Goal: Task Accomplishment & Management: Complete application form

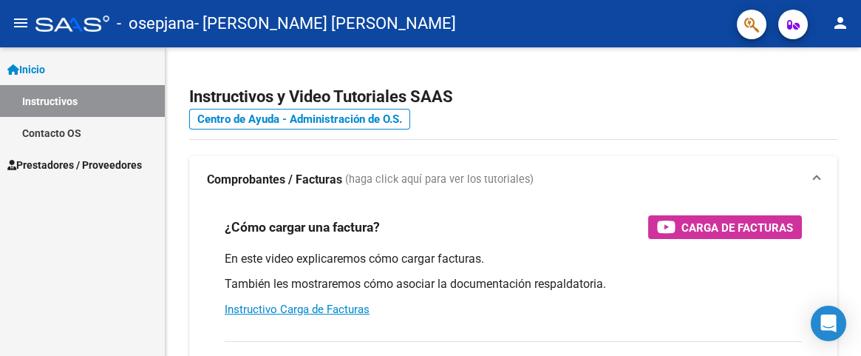
click at [72, 165] on span "Prestadores / Proveedores" at bounding box center [74, 165] width 135 height 16
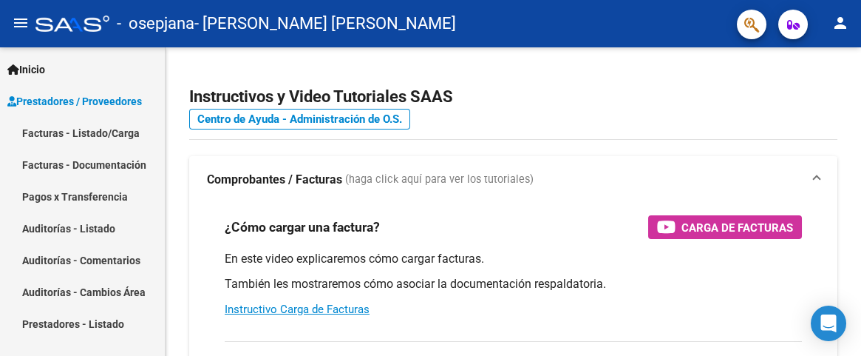
click at [106, 163] on link "Facturas - Documentación" at bounding box center [82, 165] width 165 height 32
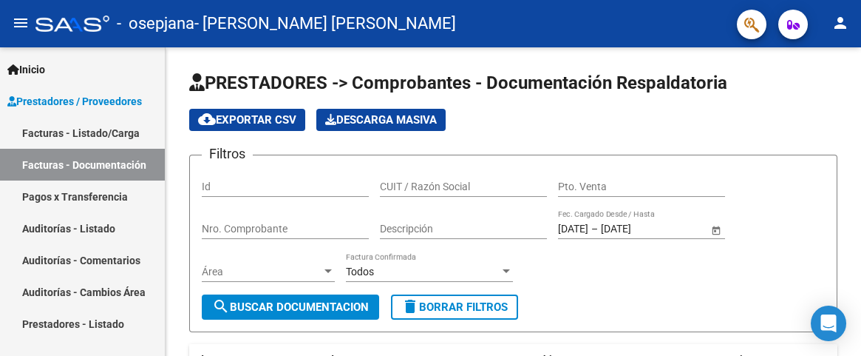
click at [89, 126] on link "Facturas - Listado/Carga" at bounding box center [82, 133] width 165 height 32
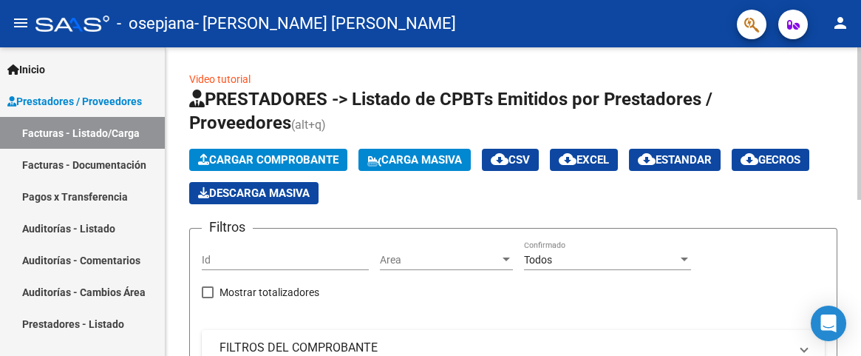
click at [248, 155] on span "Cargar Comprobante" at bounding box center [268, 159] width 140 height 13
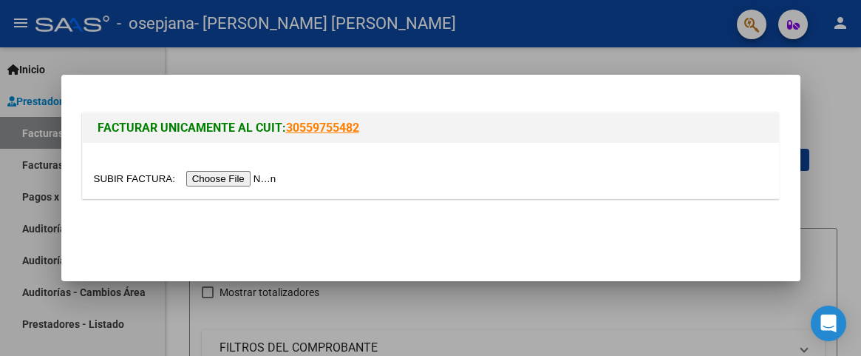
click at [257, 181] on input "file" at bounding box center [187, 179] width 187 height 16
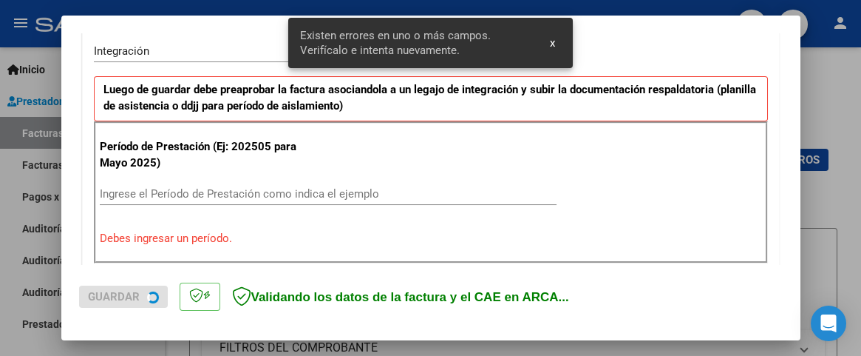
scroll to position [370, 0]
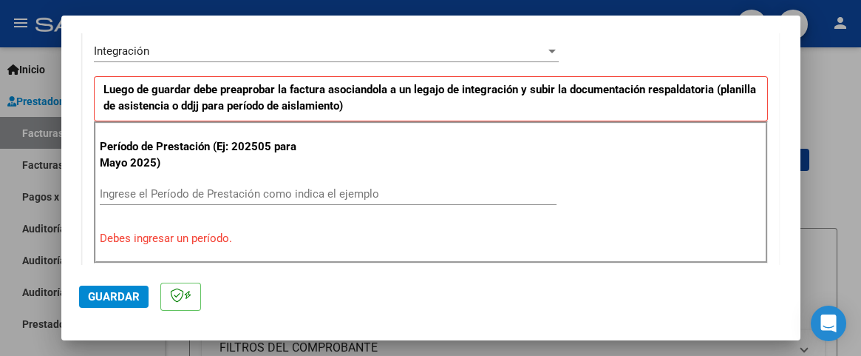
click at [162, 187] on input "Ingrese el Período de Prestación como indica el ejemplo" at bounding box center [328, 193] width 457 height 13
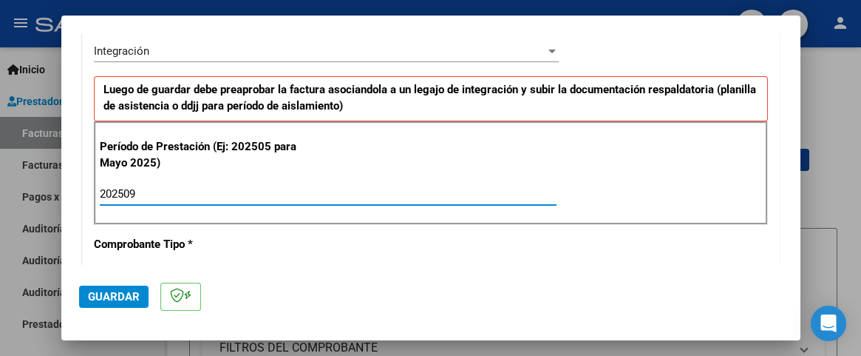
type input "202509"
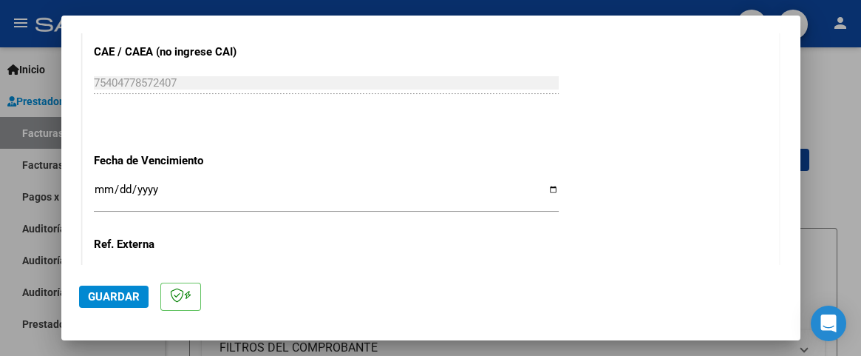
scroll to position [1027, 0]
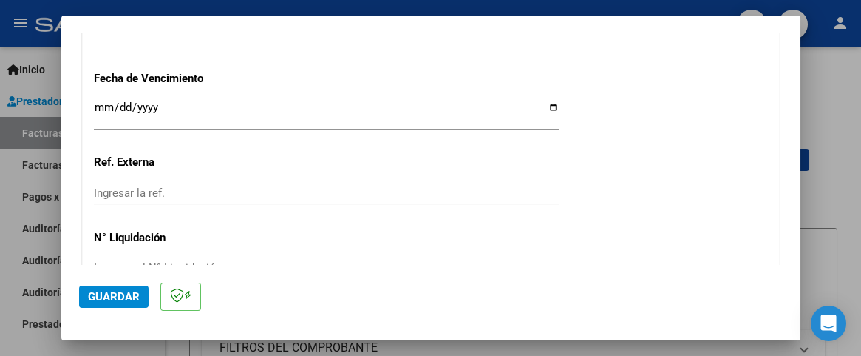
click at [104, 103] on input "Ingresar la fecha" at bounding box center [326, 113] width 465 height 24
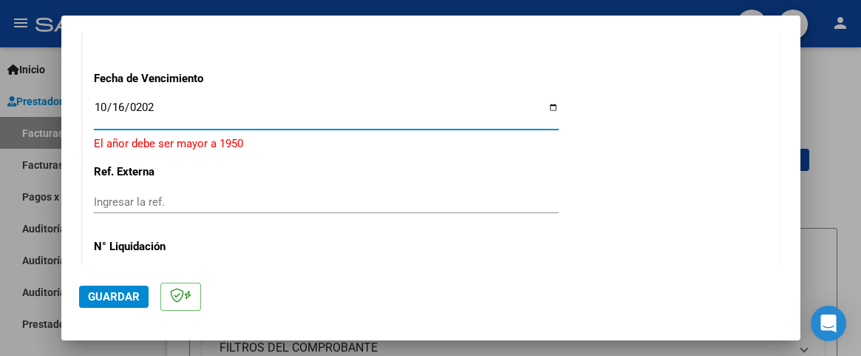
type input "[DATE]"
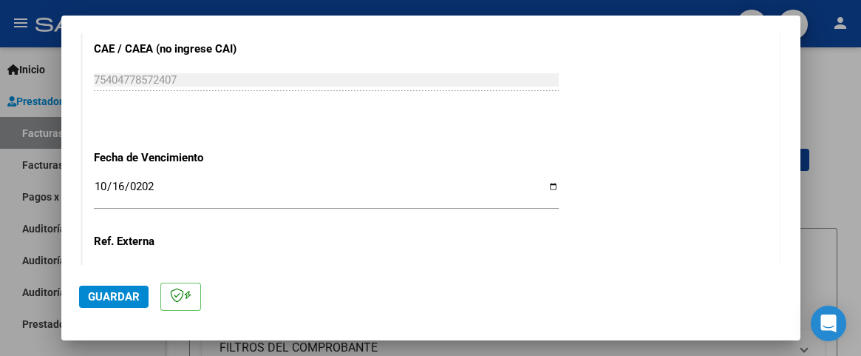
scroll to position [1113, 0]
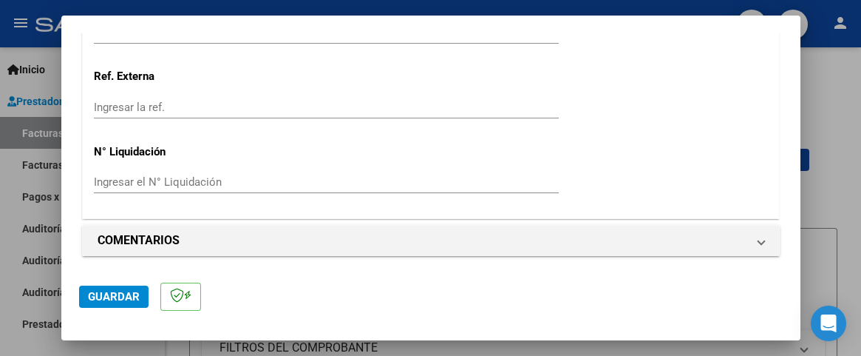
click at [108, 294] on span "Guardar" at bounding box center [114, 296] width 52 height 13
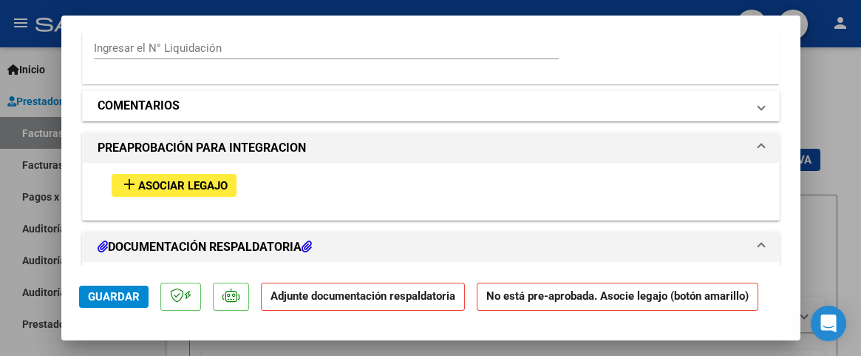
scroll to position [1232, 0]
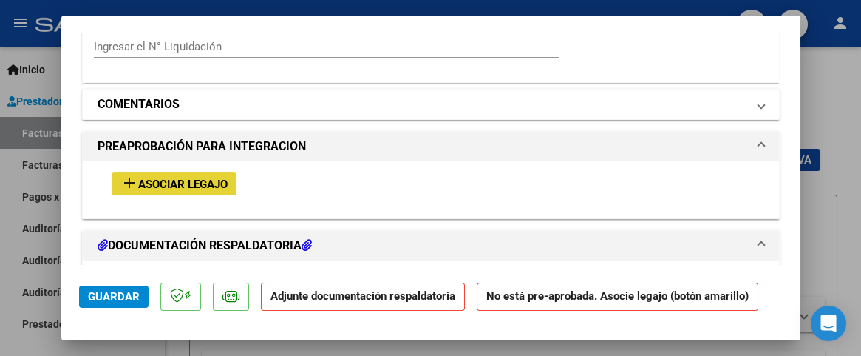
click at [192, 186] on span "Asociar Legajo" at bounding box center [182, 183] width 89 height 13
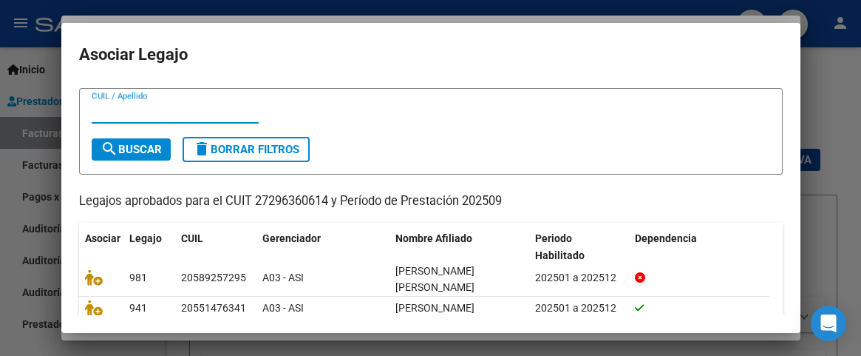
scroll to position [82, 0]
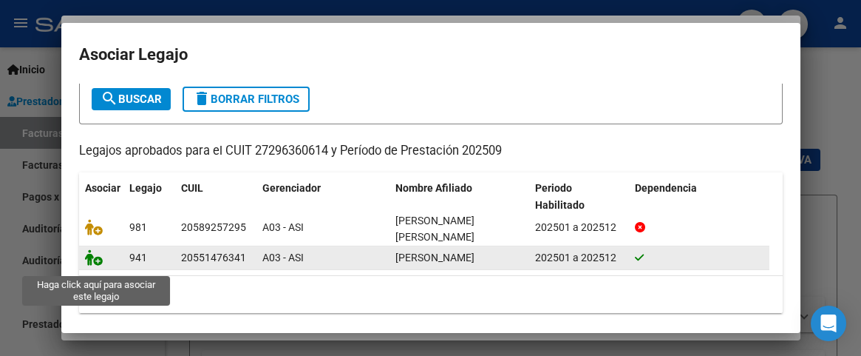
click at [96, 265] on icon at bounding box center [94, 257] width 18 height 16
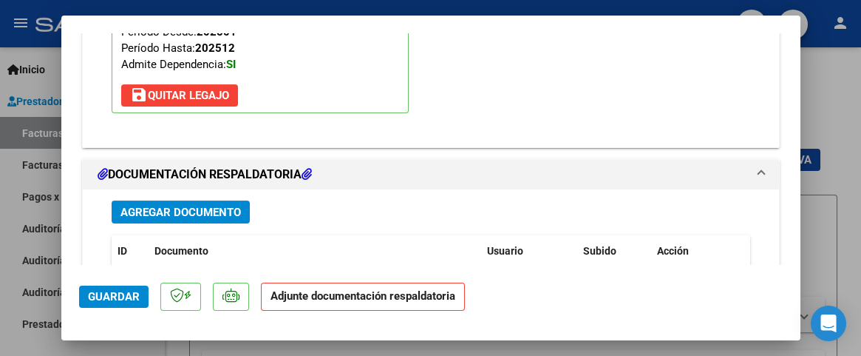
scroll to position [1600, 0]
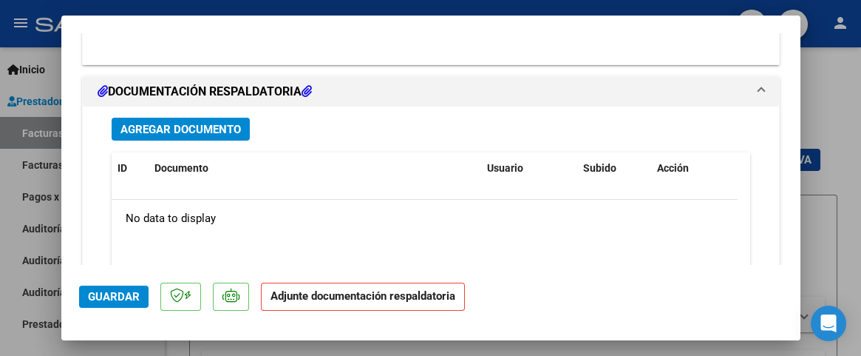
click at [189, 123] on span "Agregar Documento" at bounding box center [181, 129] width 121 height 13
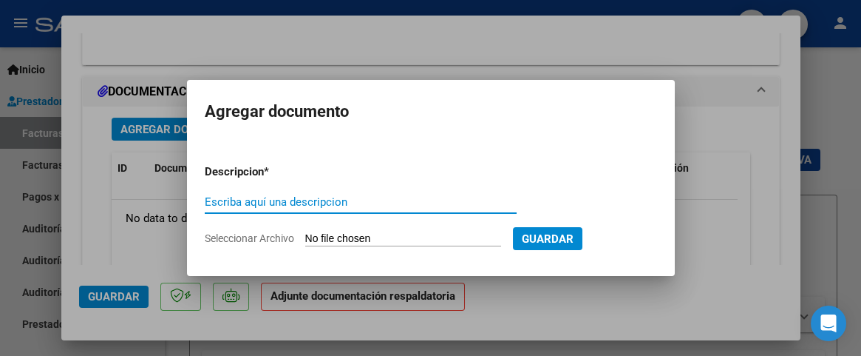
click at [257, 195] on input "Escriba aquí una descripcion" at bounding box center [361, 201] width 312 height 13
type input "Planilla asistencia sept"
click at [568, 237] on span "Guardar" at bounding box center [548, 238] width 52 height 13
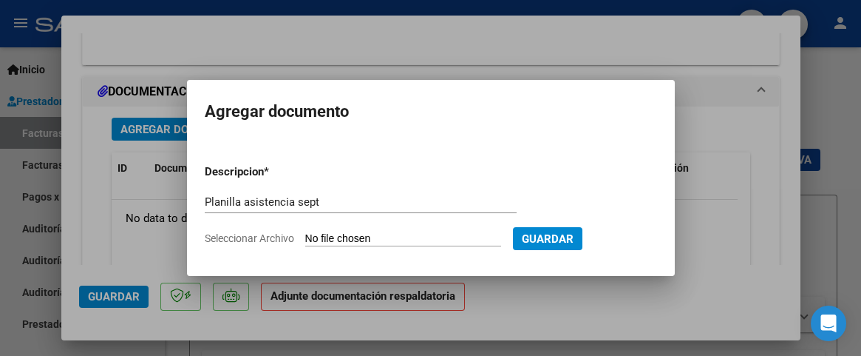
drag, startPoint x: 265, startPoint y: 238, endPoint x: 290, endPoint y: 237, distance: 24.4
click at [268, 238] on span "Seleccionar Archivo" at bounding box center [249, 238] width 89 height 12
click at [305, 238] on input "Seleccionar Archivo" at bounding box center [403, 239] width 196 height 14
type input "C:\fakepath\Planilla [PERSON_NAME] sept.pdf"
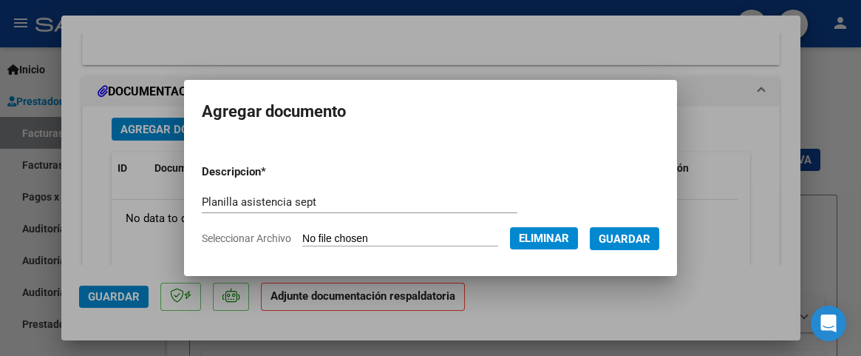
click at [639, 238] on span "Guardar" at bounding box center [625, 238] width 52 height 13
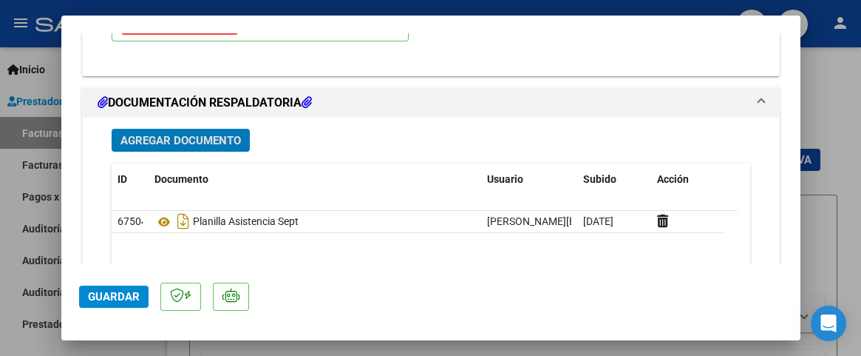
scroll to position [1753, 0]
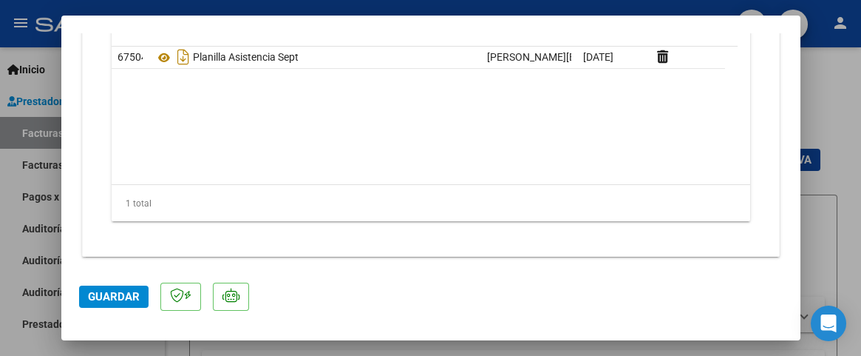
click at [100, 302] on span "Guardar" at bounding box center [114, 296] width 52 height 13
drag, startPoint x: 115, startPoint y: 292, endPoint x: 119, endPoint y: 285, distance: 7.6
click at [118, 287] on button "Guardar" at bounding box center [114, 296] width 70 height 22
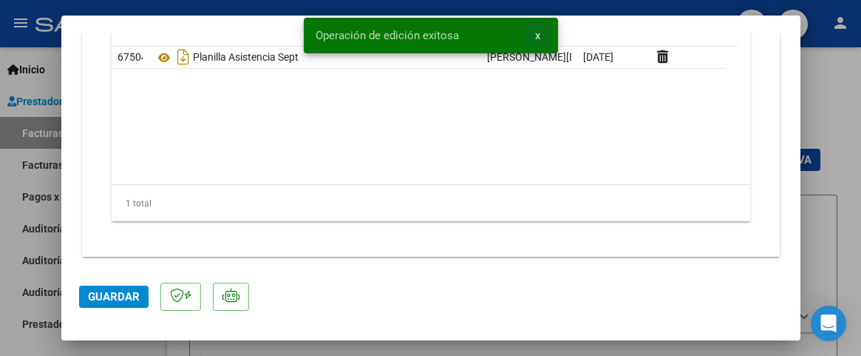
click at [535, 30] on span "x" at bounding box center [537, 35] width 5 height 13
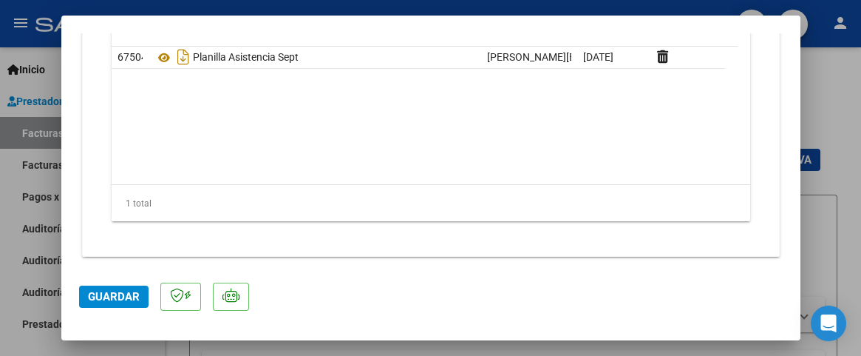
click at [822, 186] on div at bounding box center [430, 178] width 861 height 356
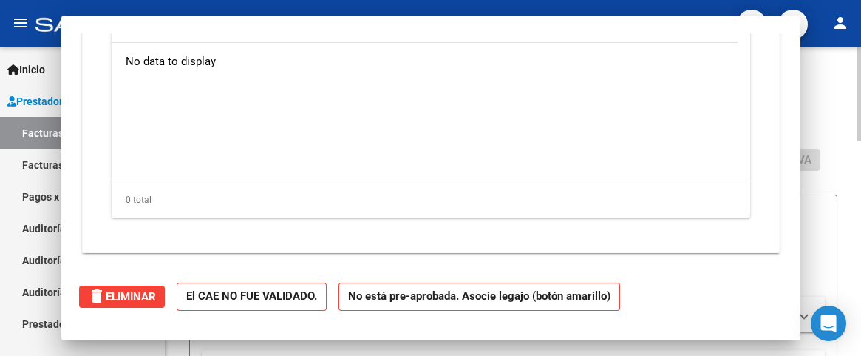
scroll to position [0, 0]
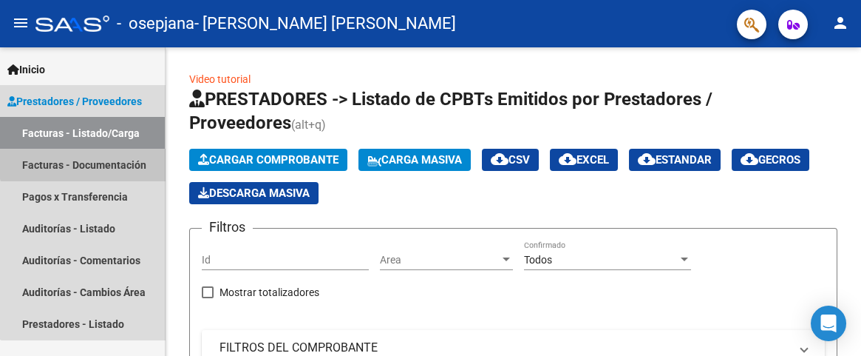
click at [84, 160] on link "Facturas - Documentación" at bounding box center [82, 165] width 165 height 32
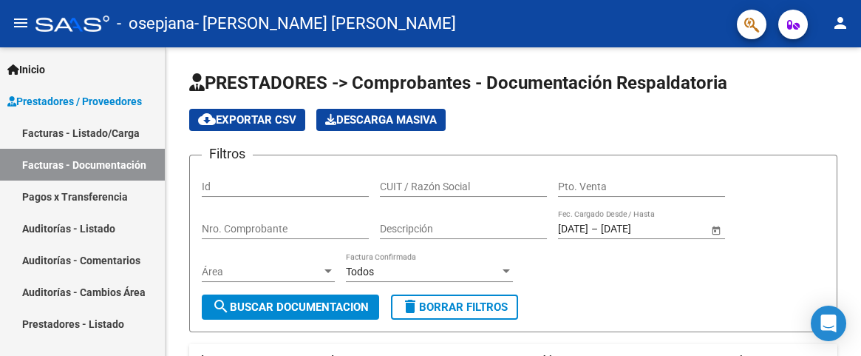
click at [75, 160] on link "Facturas - Documentación" at bounding box center [82, 165] width 165 height 32
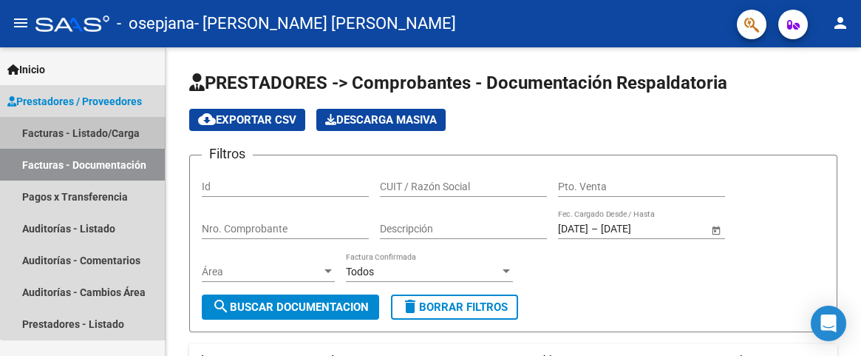
click at [89, 126] on link "Facturas - Listado/Carga" at bounding box center [82, 133] width 165 height 32
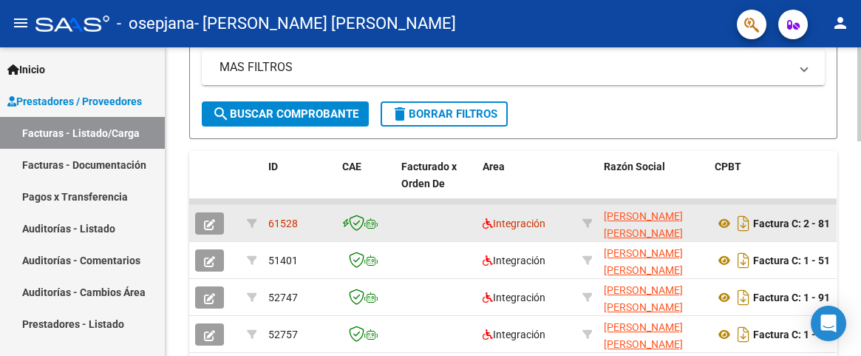
scroll to position [410, 0]
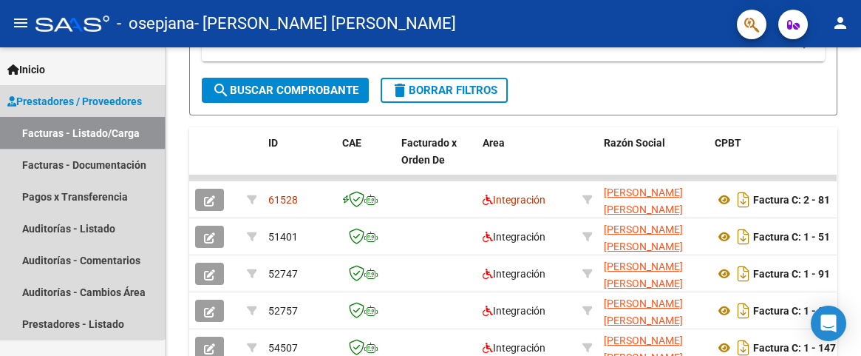
click at [47, 133] on link "Facturas - Listado/Carga" at bounding box center [82, 133] width 165 height 32
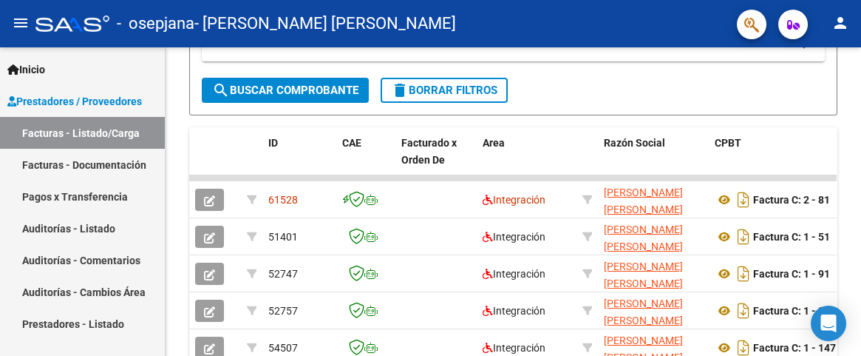
click at [63, 165] on link "Facturas - Documentación" at bounding box center [82, 165] width 165 height 32
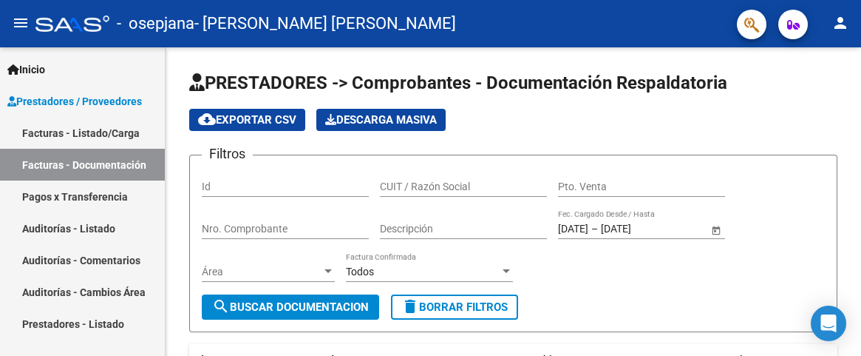
click at [87, 98] on span "Prestadores / Proveedores" at bounding box center [74, 101] width 135 height 16
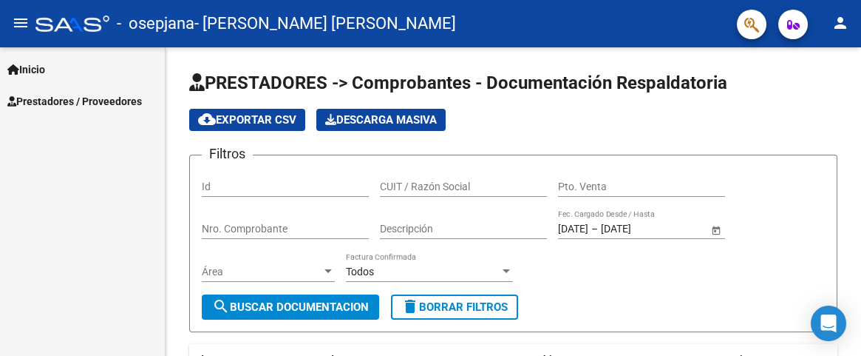
click at [115, 103] on span "Prestadores / Proveedores" at bounding box center [74, 101] width 135 height 16
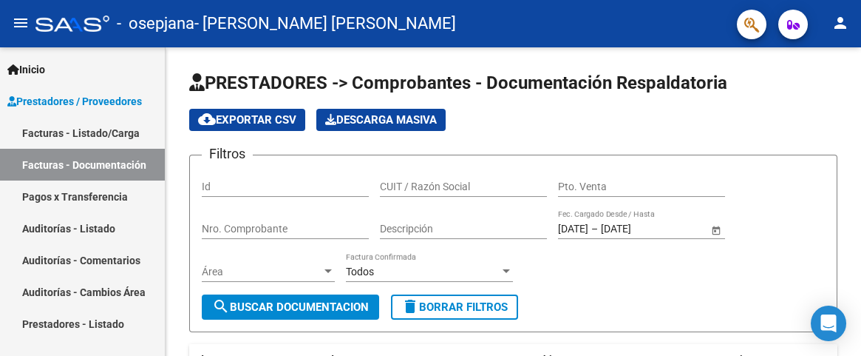
click at [93, 124] on link "Facturas - Listado/Carga" at bounding box center [82, 133] width 165 height 32
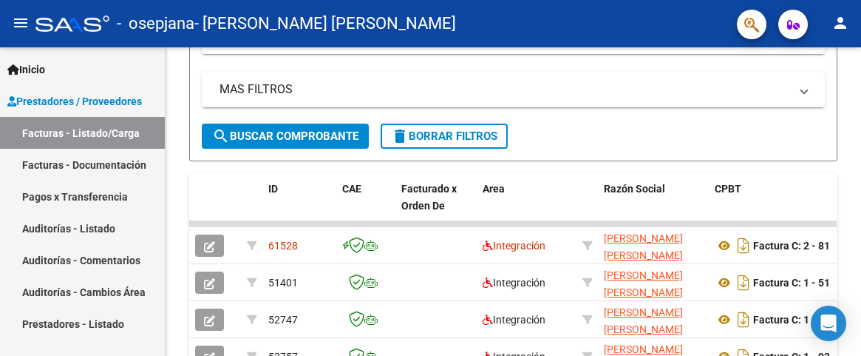
scroll to position [410, 0]
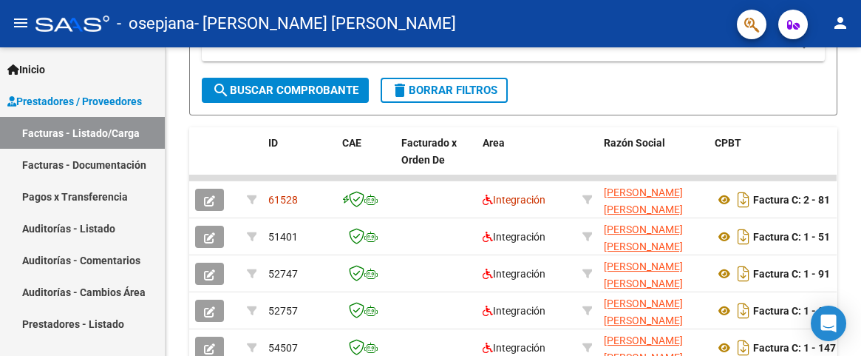
click at [111, 163] on link "Facturas - Documentación" at bounding box center [82, 165] width 165 height 32
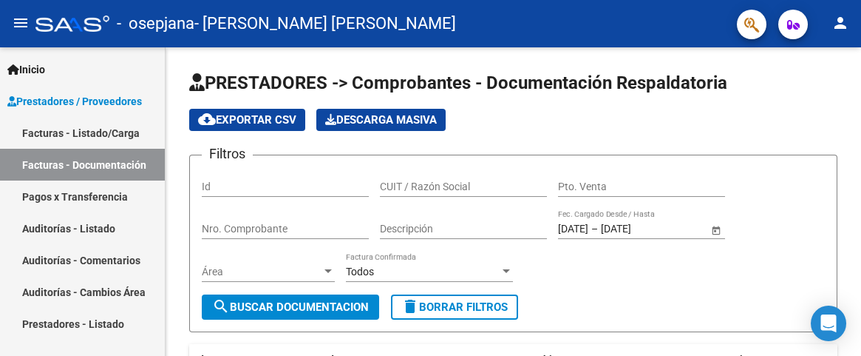
click at [92, 129] on link "Facturas - Listado/Carga" at bounding box center [82, 133] width 165 height 32
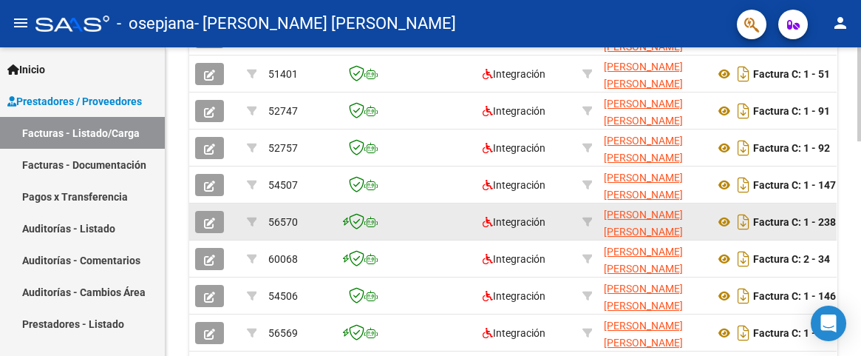
scroll to position [575, 0]
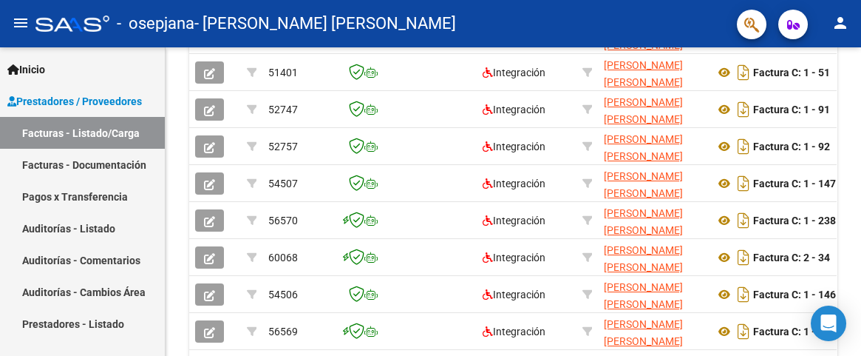
click at [109, 126] on link "Facturas - Listado/Carga" at bounding box center [82, 133] width 165 height 32
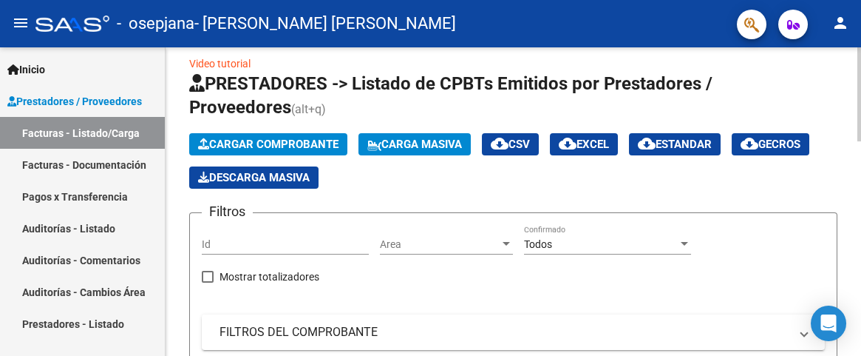
scroll to position [0, 0]
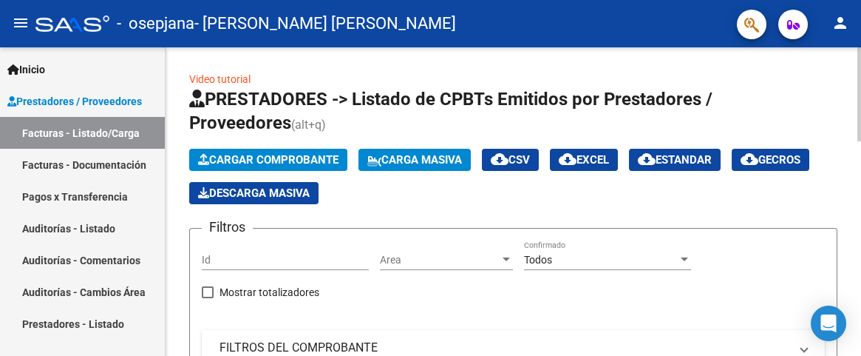
click at [254, 156] on span "Cargar Comprobante" at bounding box center [268, 159] width 140 height 13
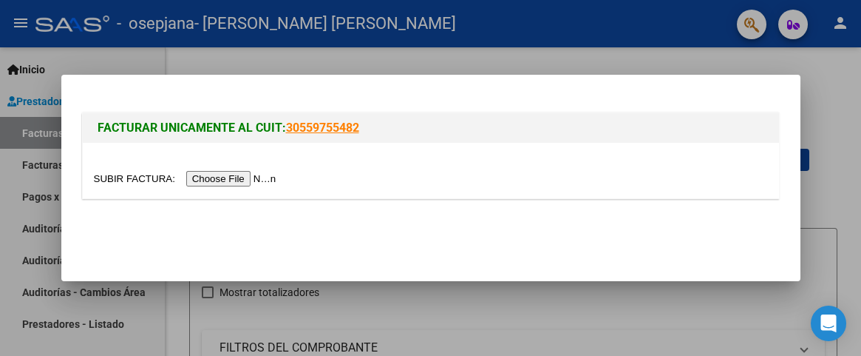
click at [250, 178] on input "file" at bounding box center [187, 179] width 187 height 16
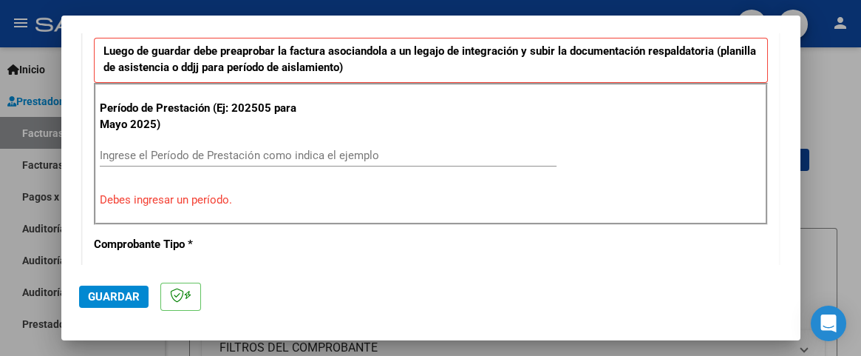
scroll to position [370, 0]
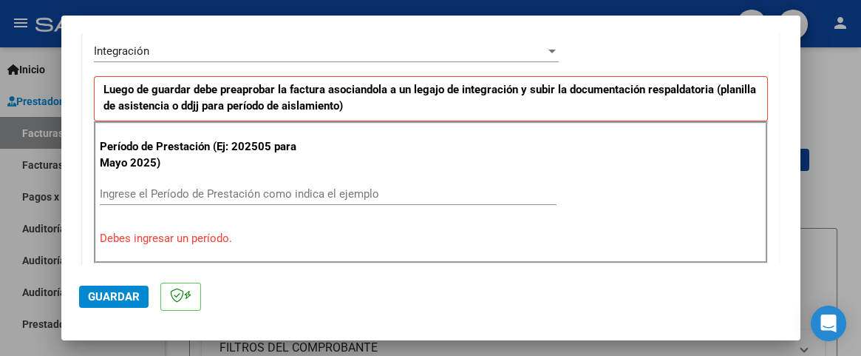
click at [180, 187] on input "Ingrese el Período de Prestación como indica el ejemplo" at bounding box center [328, 193] width 457 height 13
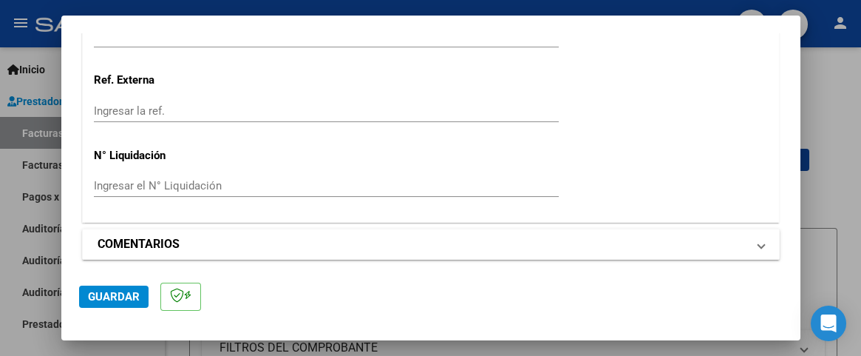
scroll to position [1113, 0]
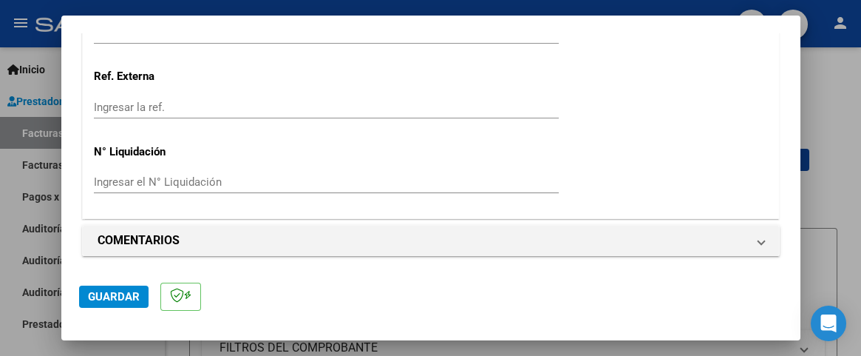
type input "202509"
click at [112, 299] on span "Guardar" at bounding box center [114, 296] width 52 height 13
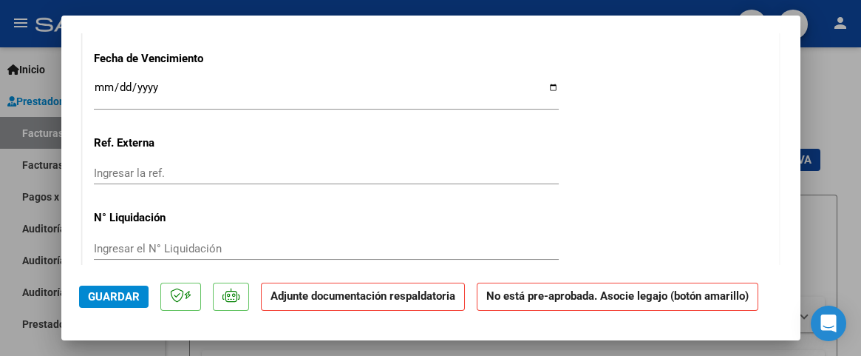
scroll to position [986, 0]
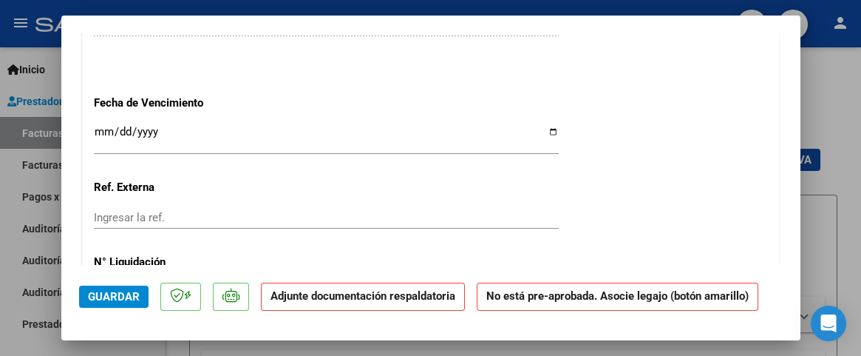
click at [104, 127] on input "Ingresar la fecha" at bounding box center [326, 138] width 465 height 24
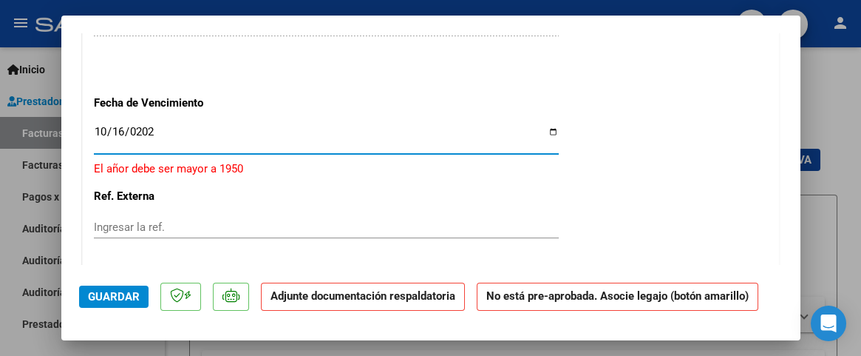
type input "[DATE]"
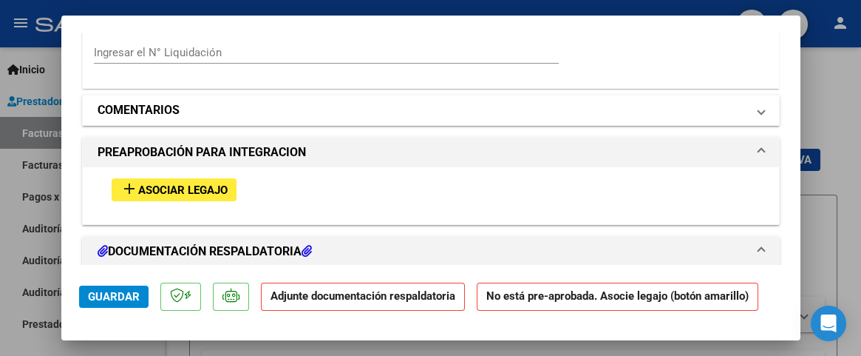
scroll to position [1232, 0]
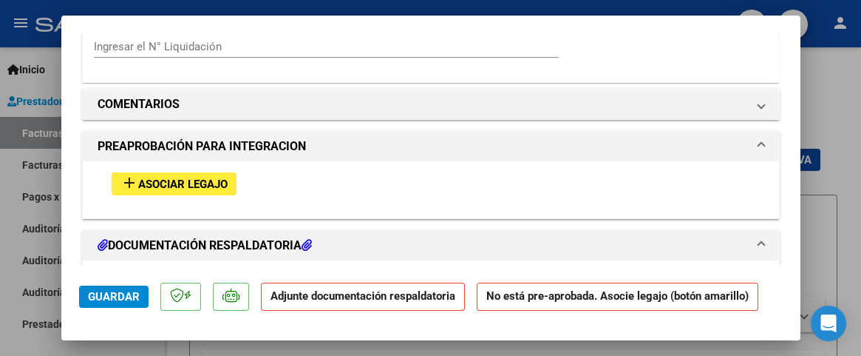
click at [194, 185] on span "Asociar Legajo" at bounding box center [182, 183] width 89 height 13
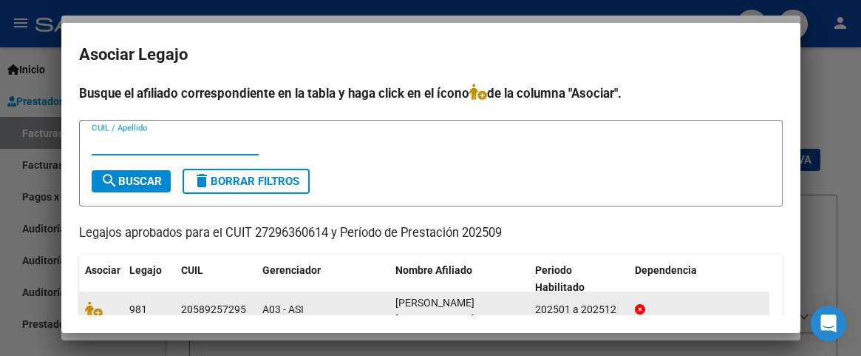
scroll to position [82, 0]
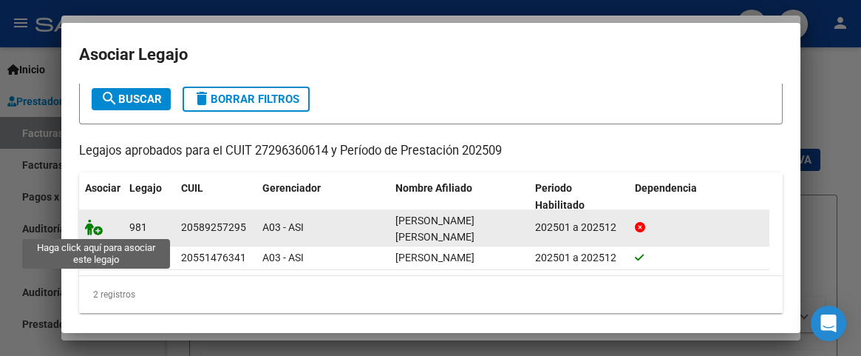
click at [98, 229] on icon at bounding box center [94, 227] width 18 height 16
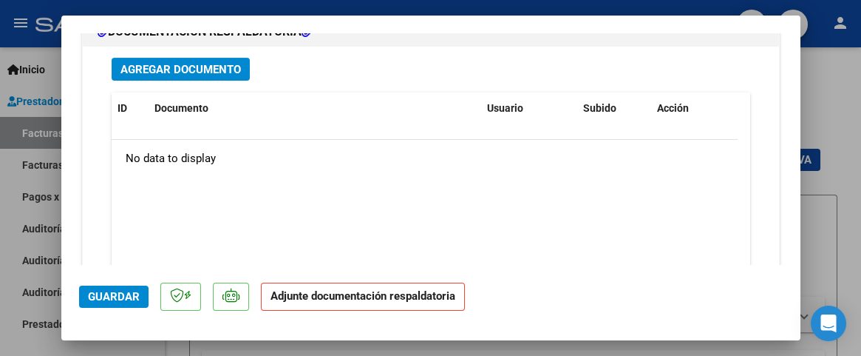
scroll to position [1589, 0]
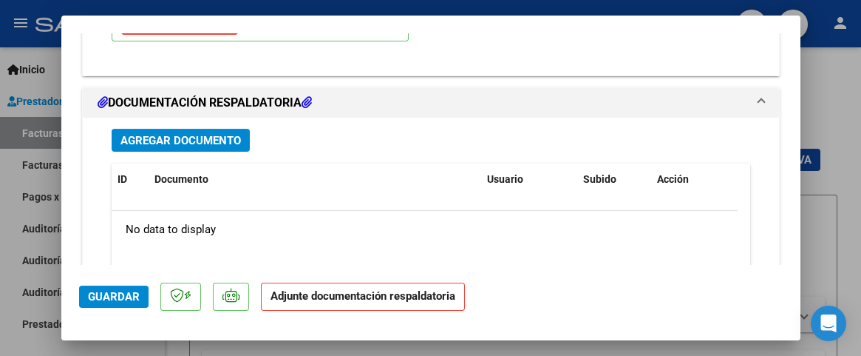
click at [196, 138] on span "Agregar Documento" at bounding box center [181, 140] width 121 height 13
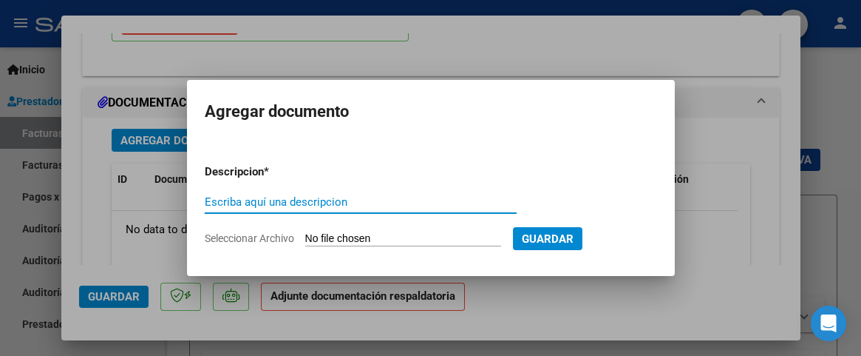
click at [243, 199] on input "Escriba aquí una descripcion" at bounding box center [361, 201] width 312 height 13
click at [309, 200] on input "Planilla asis sep" at bounding box center [361, 201] width 312 height 13
type input "Planillas"
click at [313, 239] on input "Seleccionar Archivo" at bounding box center [403, 239] width 196 height 14
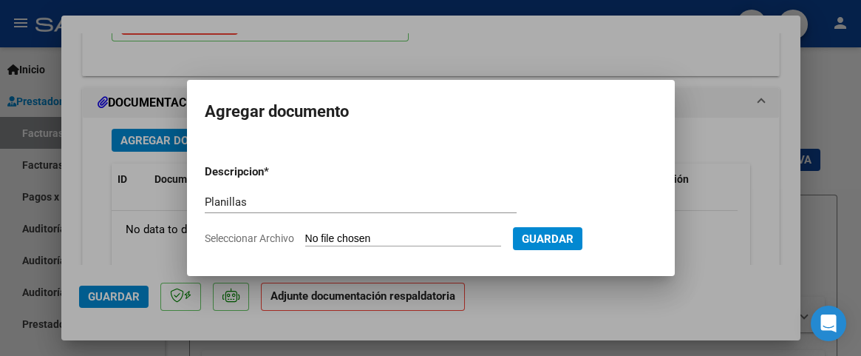
type input "C:\fakepath\Planillas Piedrabuena sept.pdf"
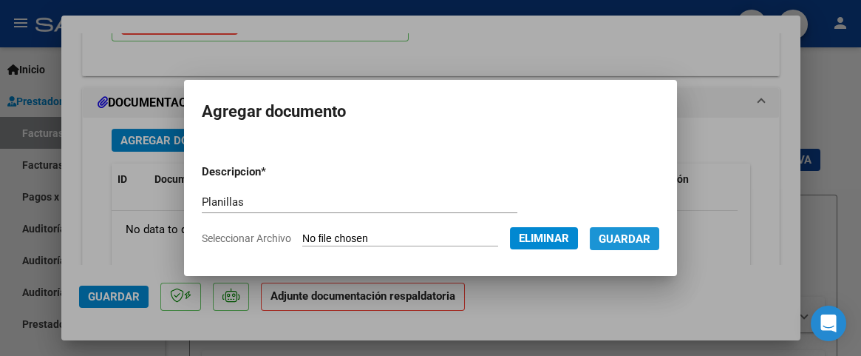
click at [648, 237] on span "Guardar" at bounding box center [625, 238] width 52 height 13
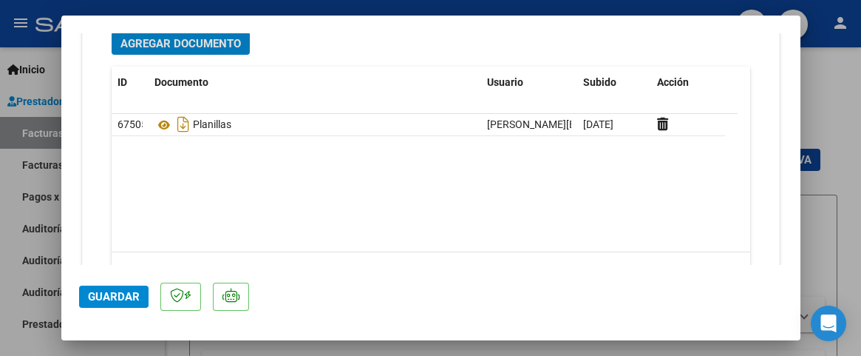
scroll to position [1753, 0]
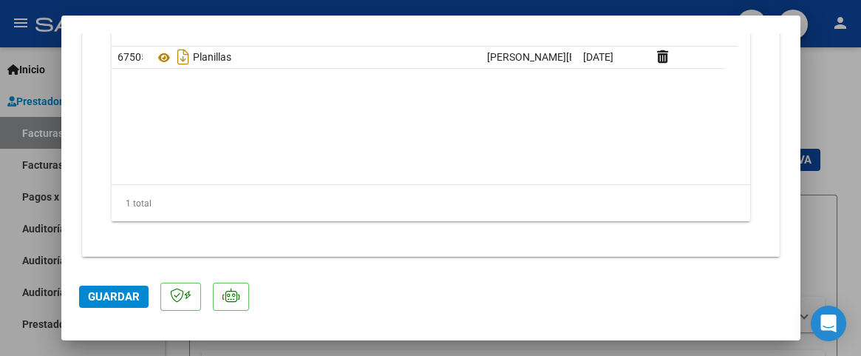
click at [109, 294] on span "Guardar" at bounding box center [114, 296] width 52 height 13
click at [839, 99] on div at bounding box center [430, 178] width 861 height 356
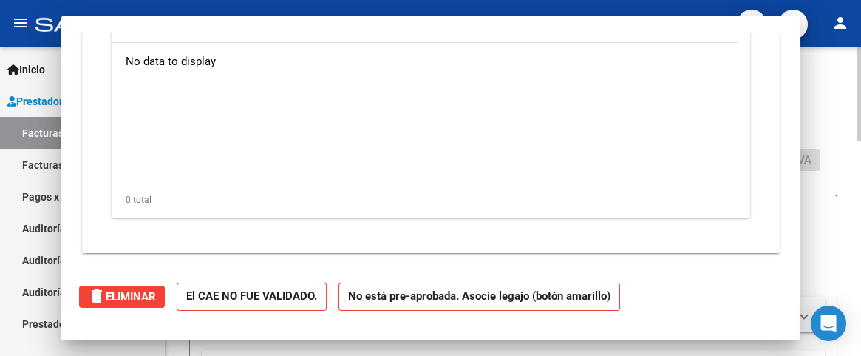
scroll to position [0, 0]
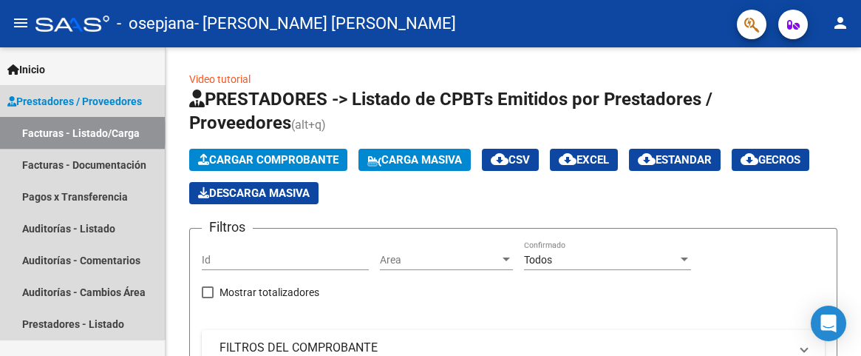
click at [80, 132] on link "Facturas - Listado/Carga" at bounding box center [82, 133] width 165 height 32
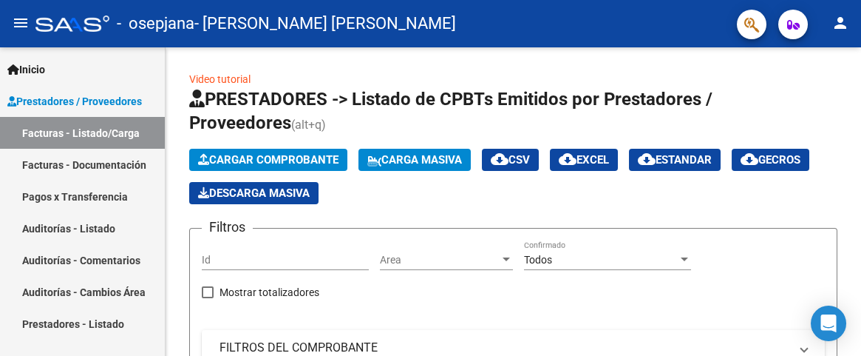
click at [89, 126] on link "Facturas - Listado/Carga" at bounding box center [82, 133] width 165 height 32
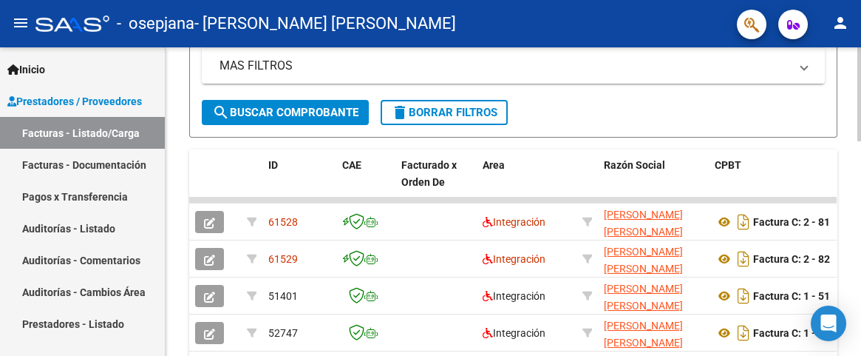
scroll to position [246, 0]
